Goal: Task Accomplishment & Management: Use online tool/utility

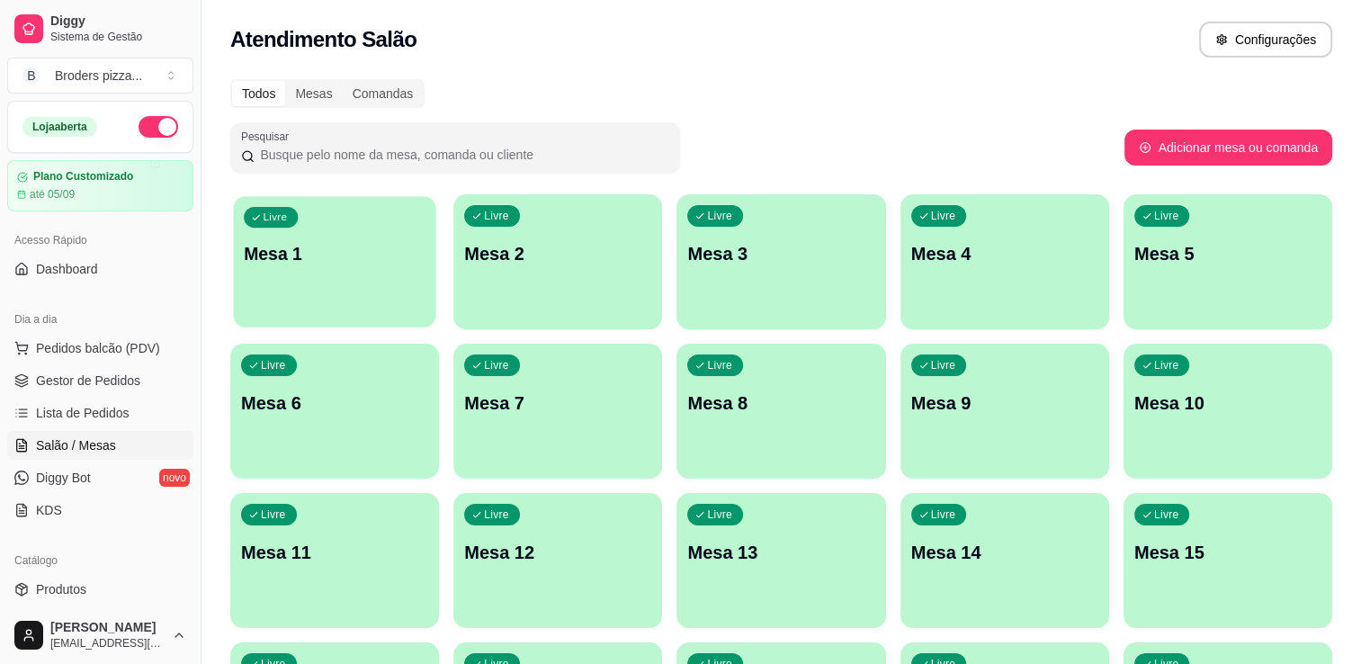
click at [297, 269] on div "Livre Mesa 1" at bounding box center [334, 251] width 202 height 110
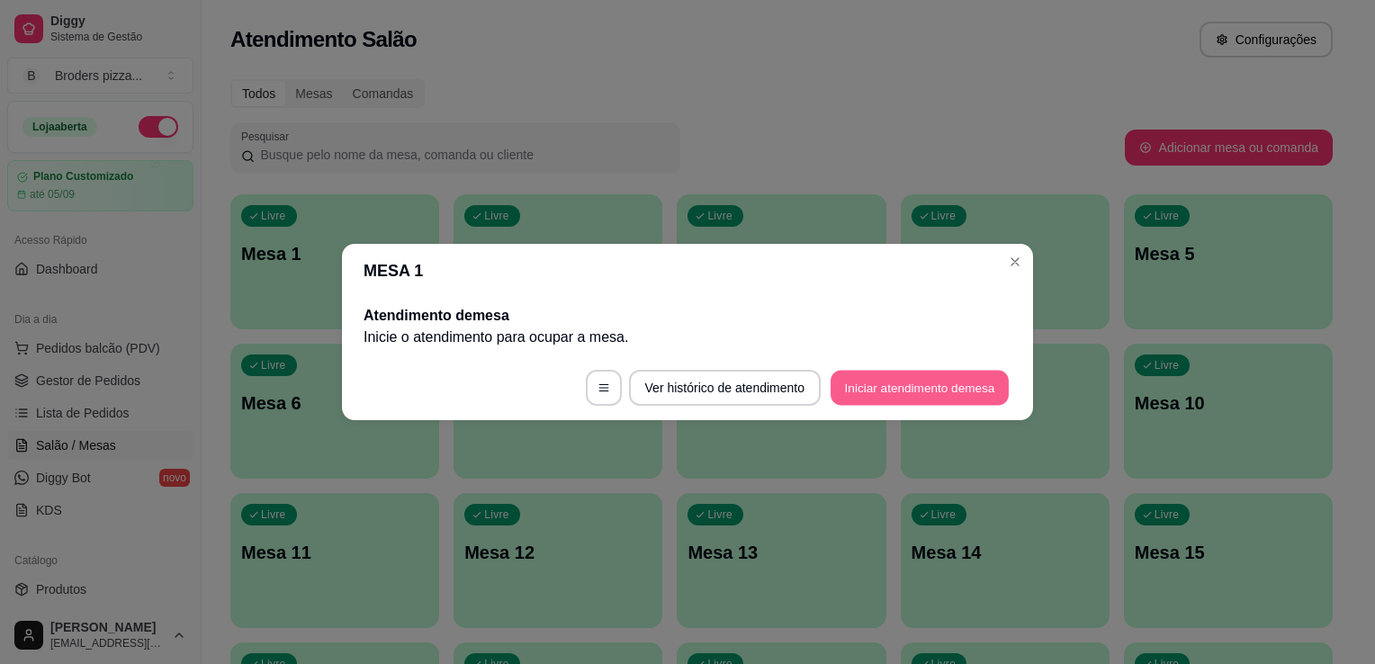
click at [892, 371] on button "Iniciar atendimento de mesa" at bounding box center [919, 388] width 178 height 35
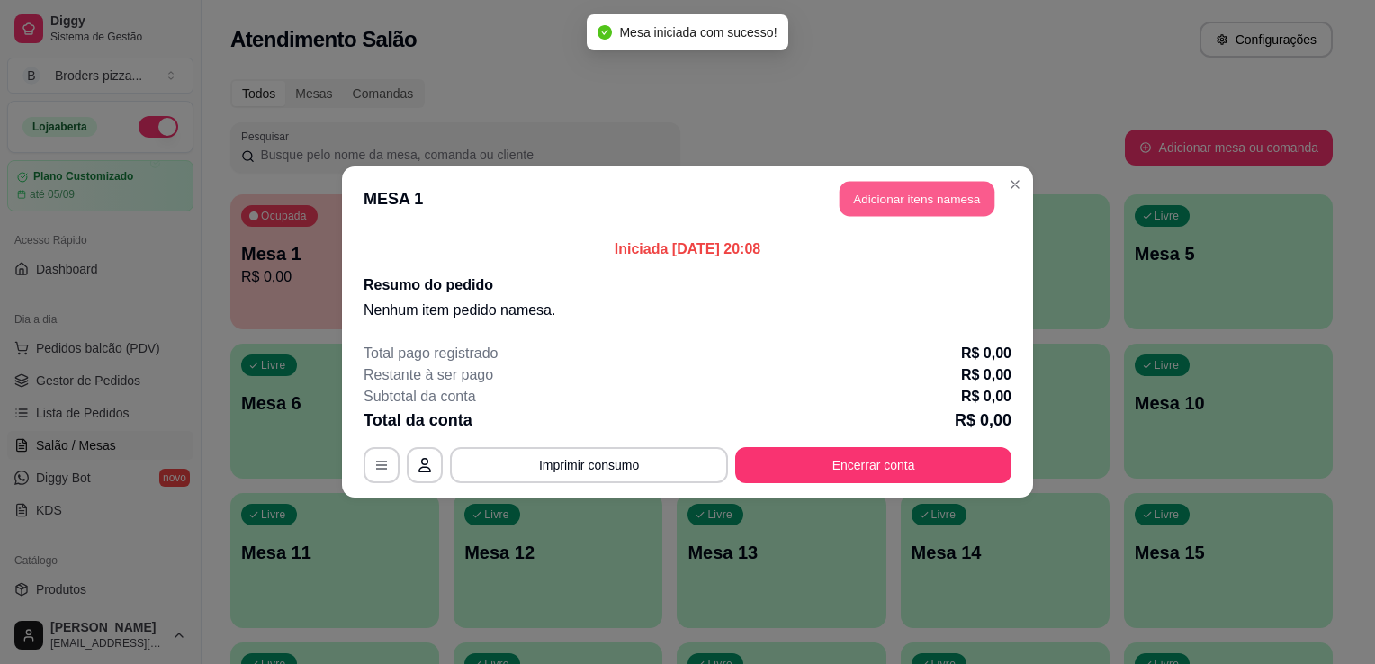
click at [898, 201] on button "Adicionar itens na mesa" at bounding box center [916, 199] width 155 height 35
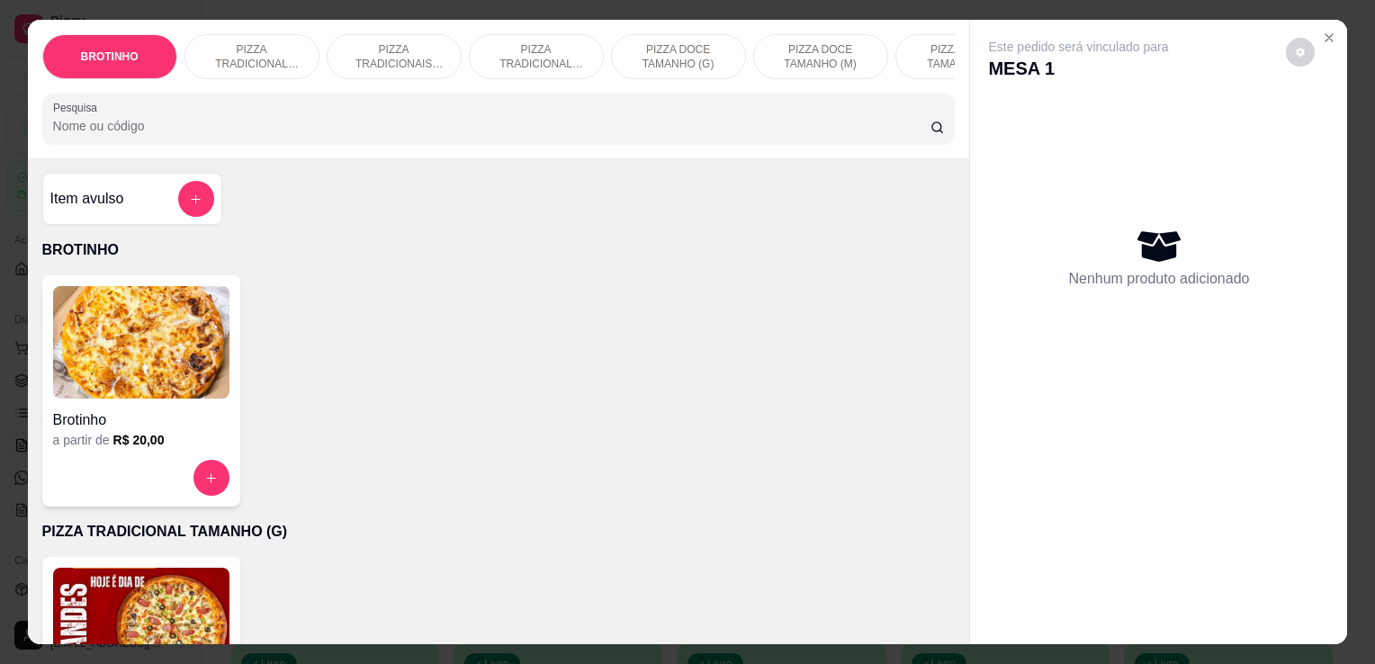
click at [212, 603] on img at bounding box center [141, 624] width 176 height 112
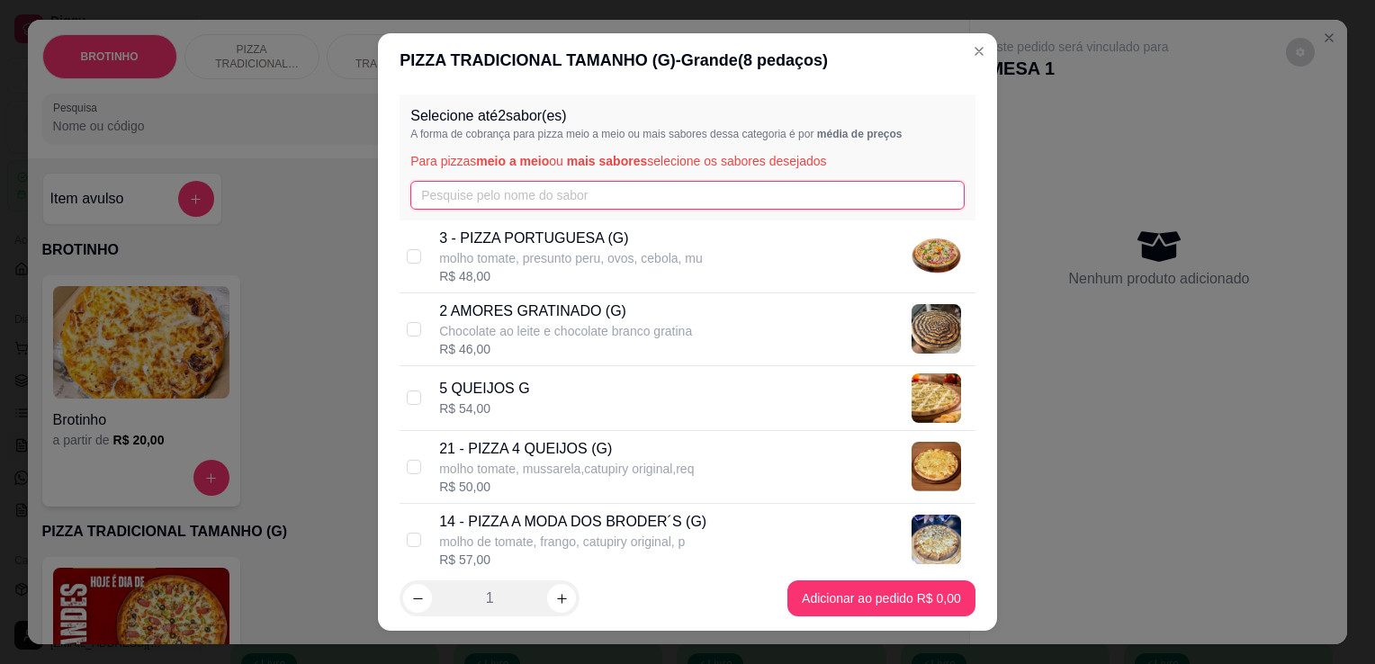
click at [543, 196] on input "text" at bounding box center [687, 195] width 554 height 29
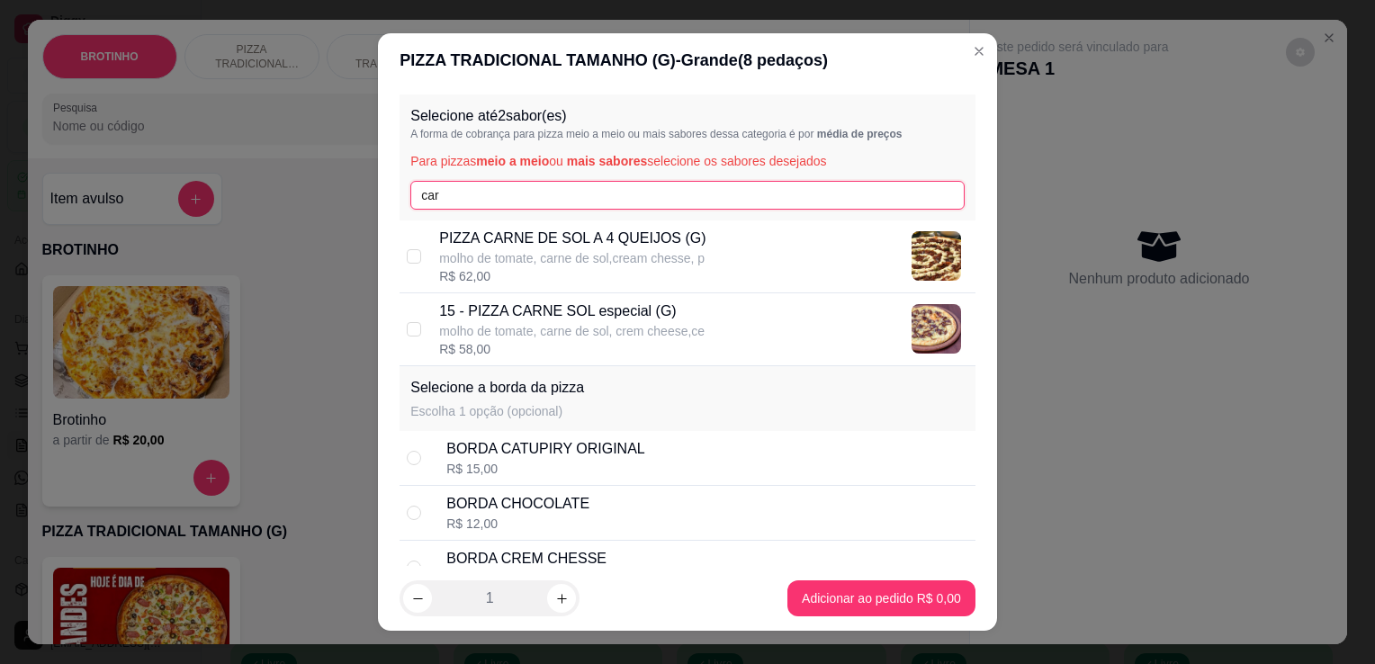
type input "car"
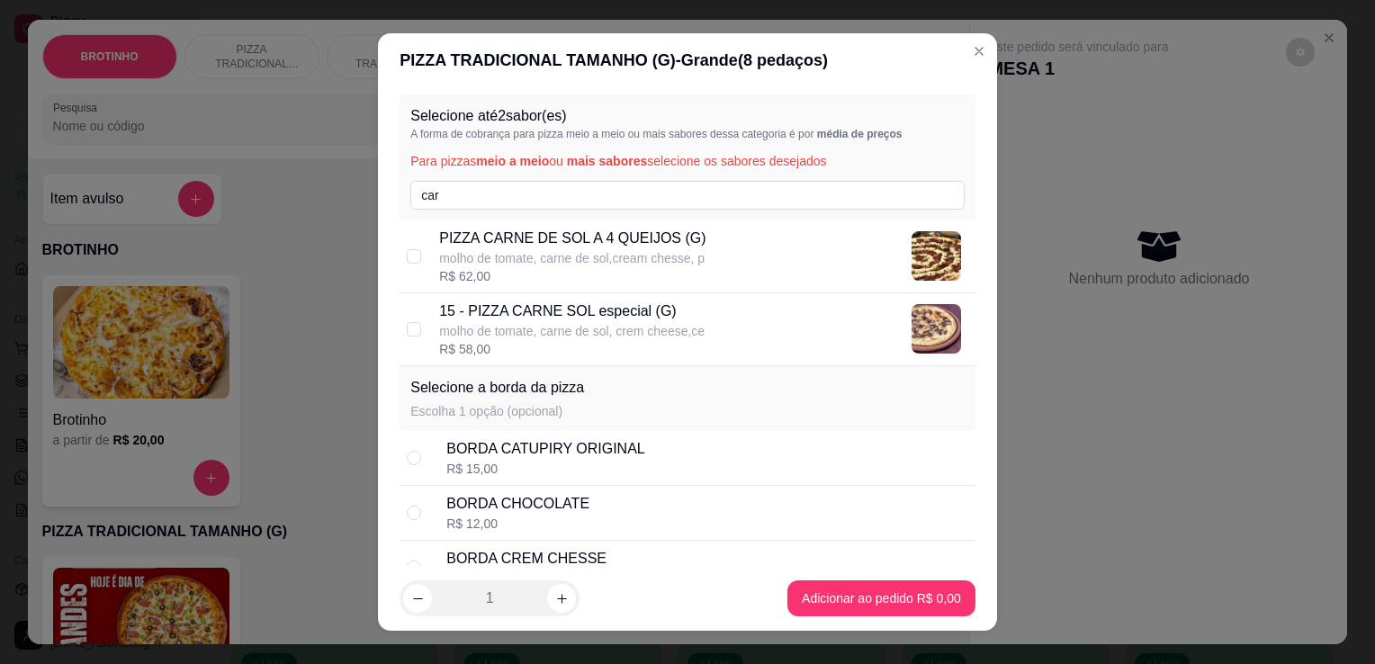
click at [596, 328] on p "molho de tomate, carne de sol, crem cheese,ce" at bounding box center [571, 331] width 265 height 18
checkbox input "true"
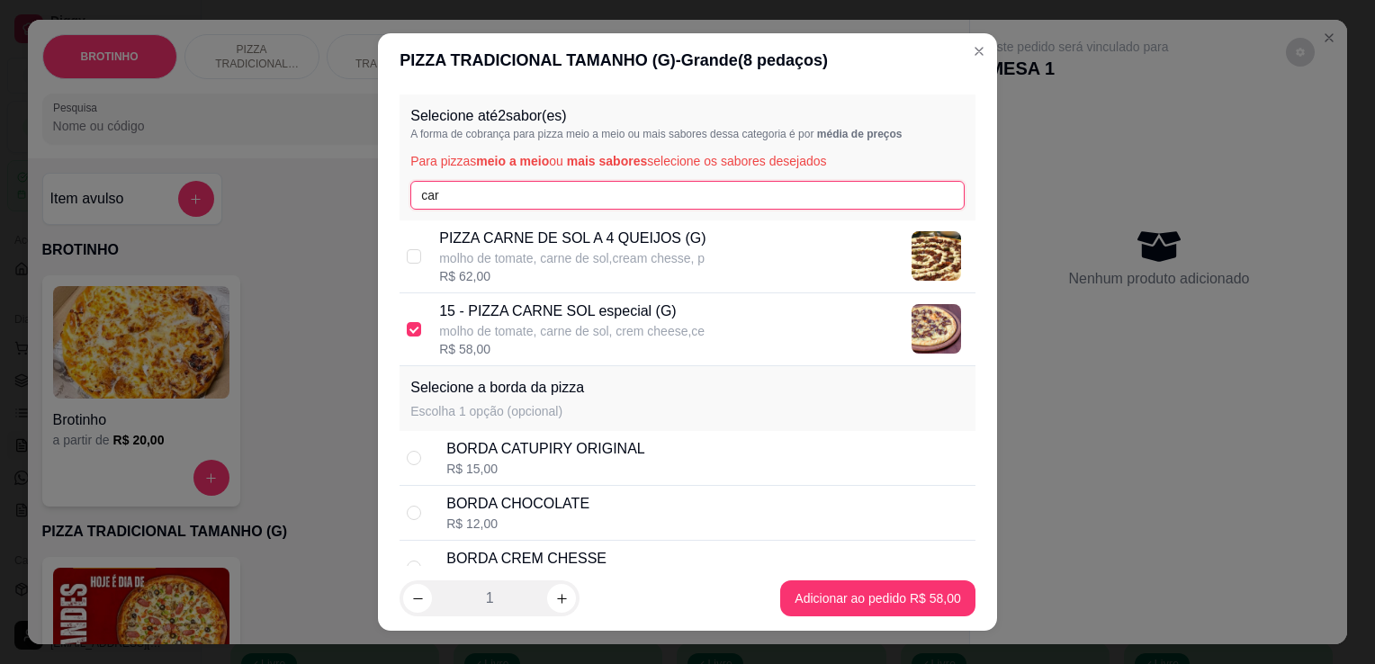
click at [495, 193] on input "car" at bounding box center [687, 195] width 554 height 29
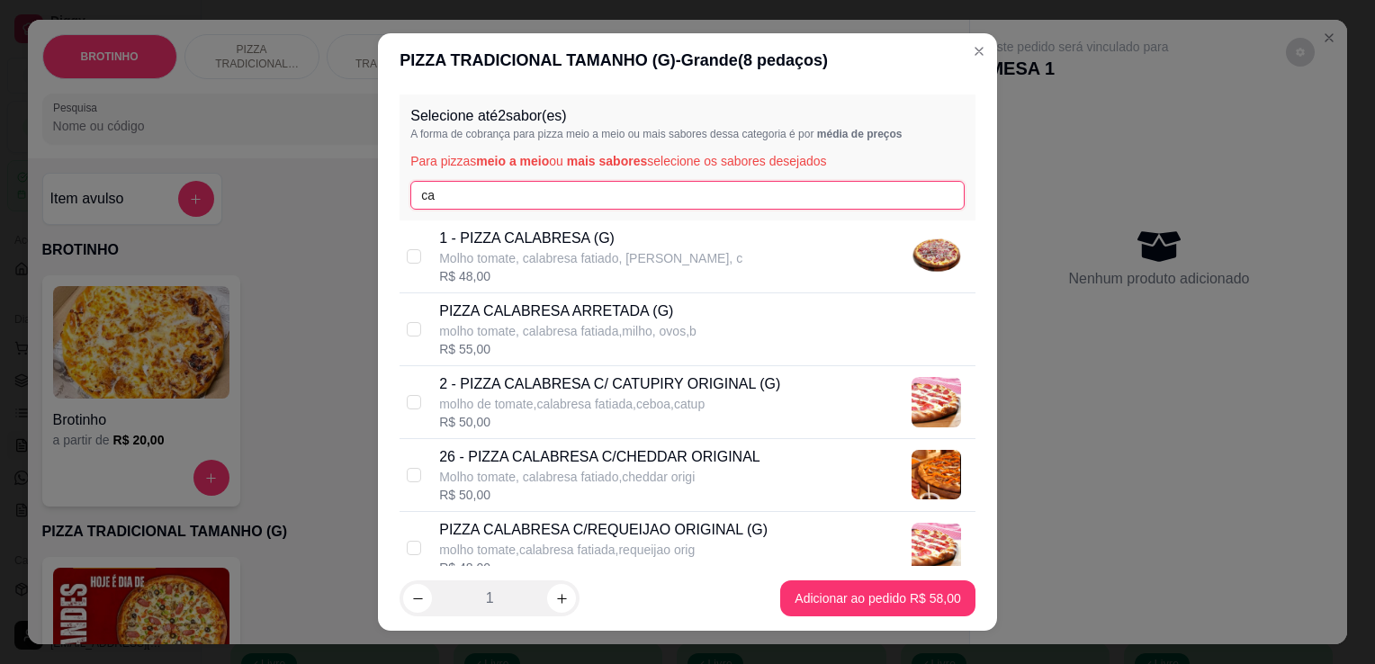
type input "c"
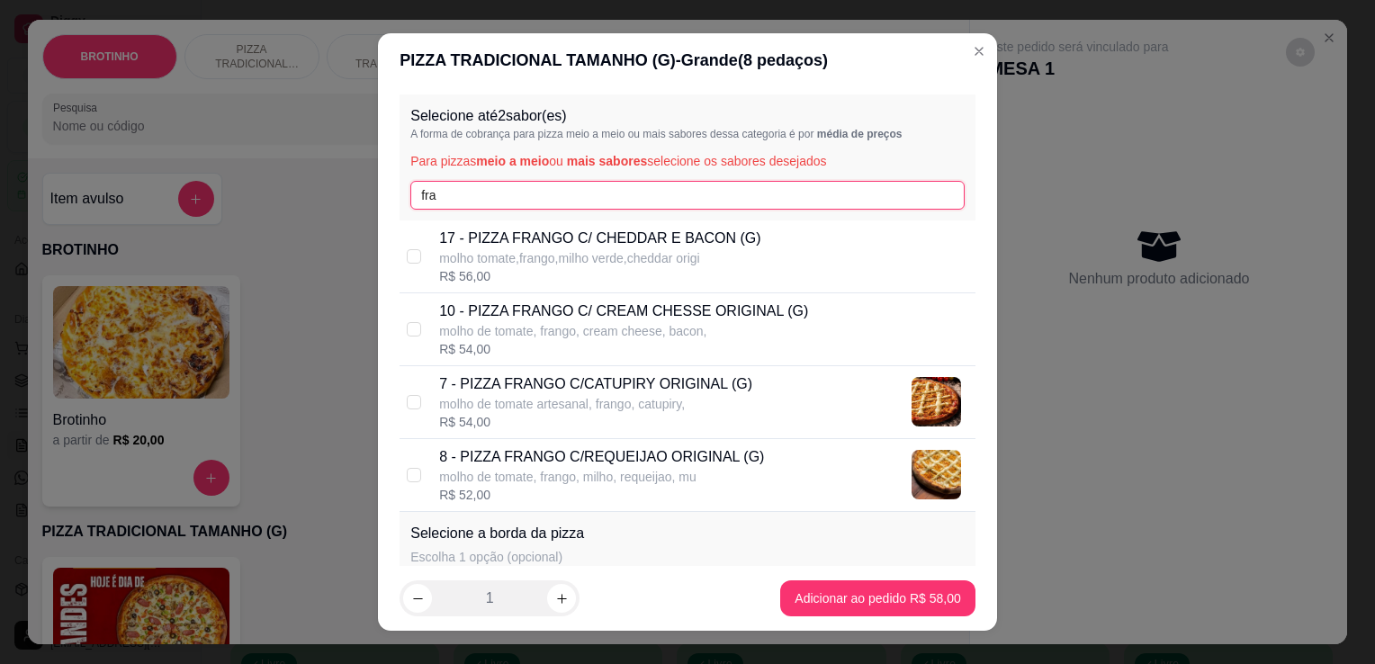
type input "fra"
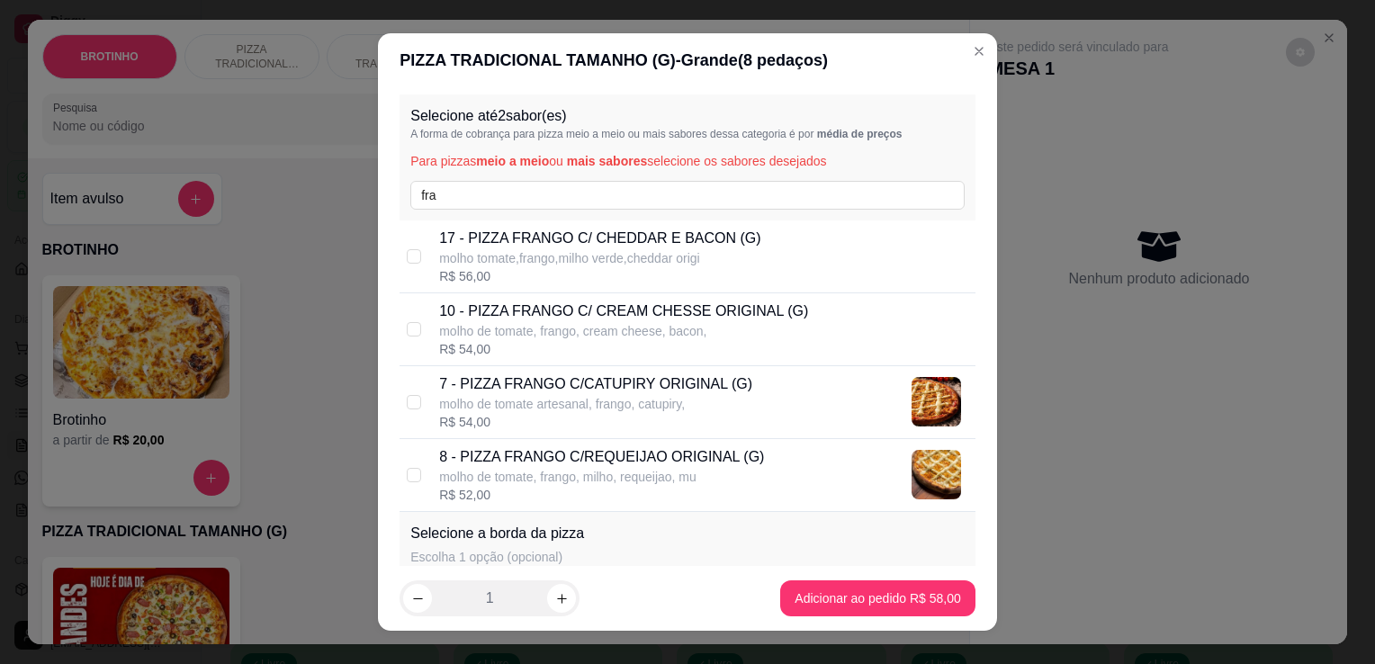
click at [630, 440] on div "8 - PIZZA FRANGO C/REQUEIJAO ORIGINAL (G) molho de tomate, frango, milho, reque…" at bounding box center [687, 475] width 576 height 73
checkbox input "true"
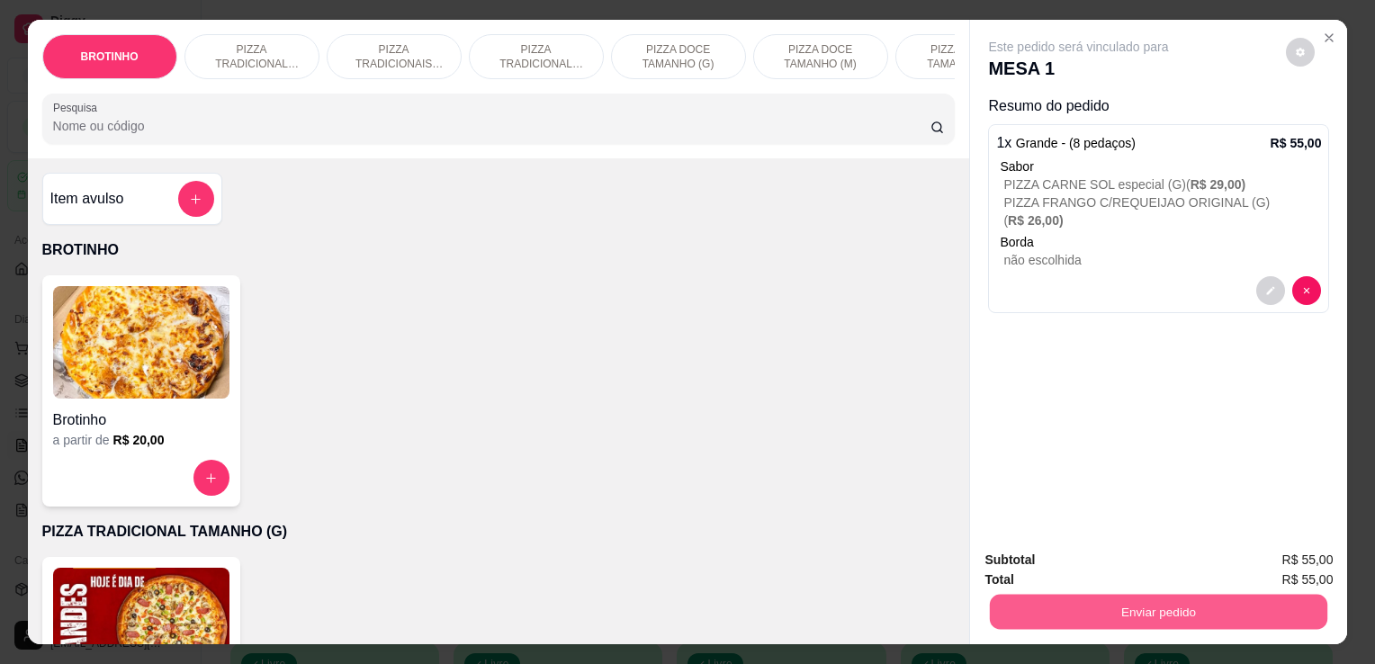
click at [1009, 602] on button "Enviar pedido" at bounding box center [1158, 611] width 337 height 35
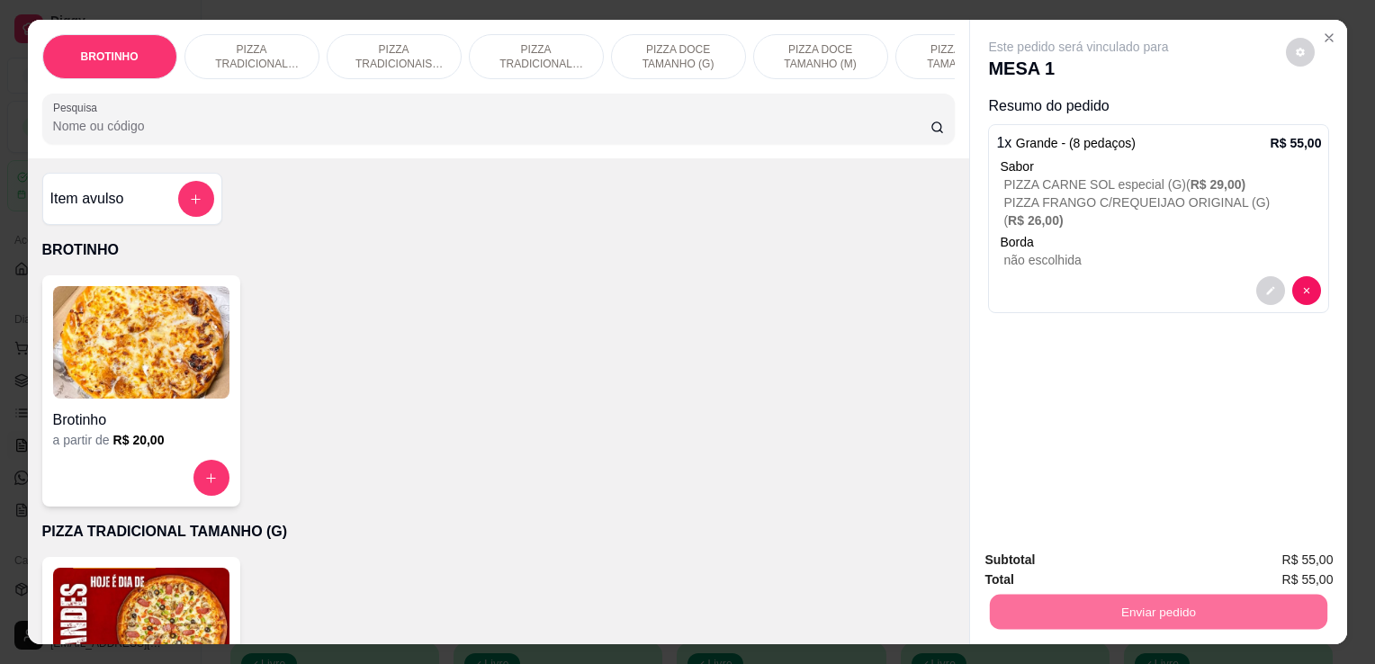
click at [1037, 563] on button "Não registrar e enviar pedido" at bounding box center [1099, 561] width 187 height 34
